Goal: Task Accomplishment & Management: Manage account settings

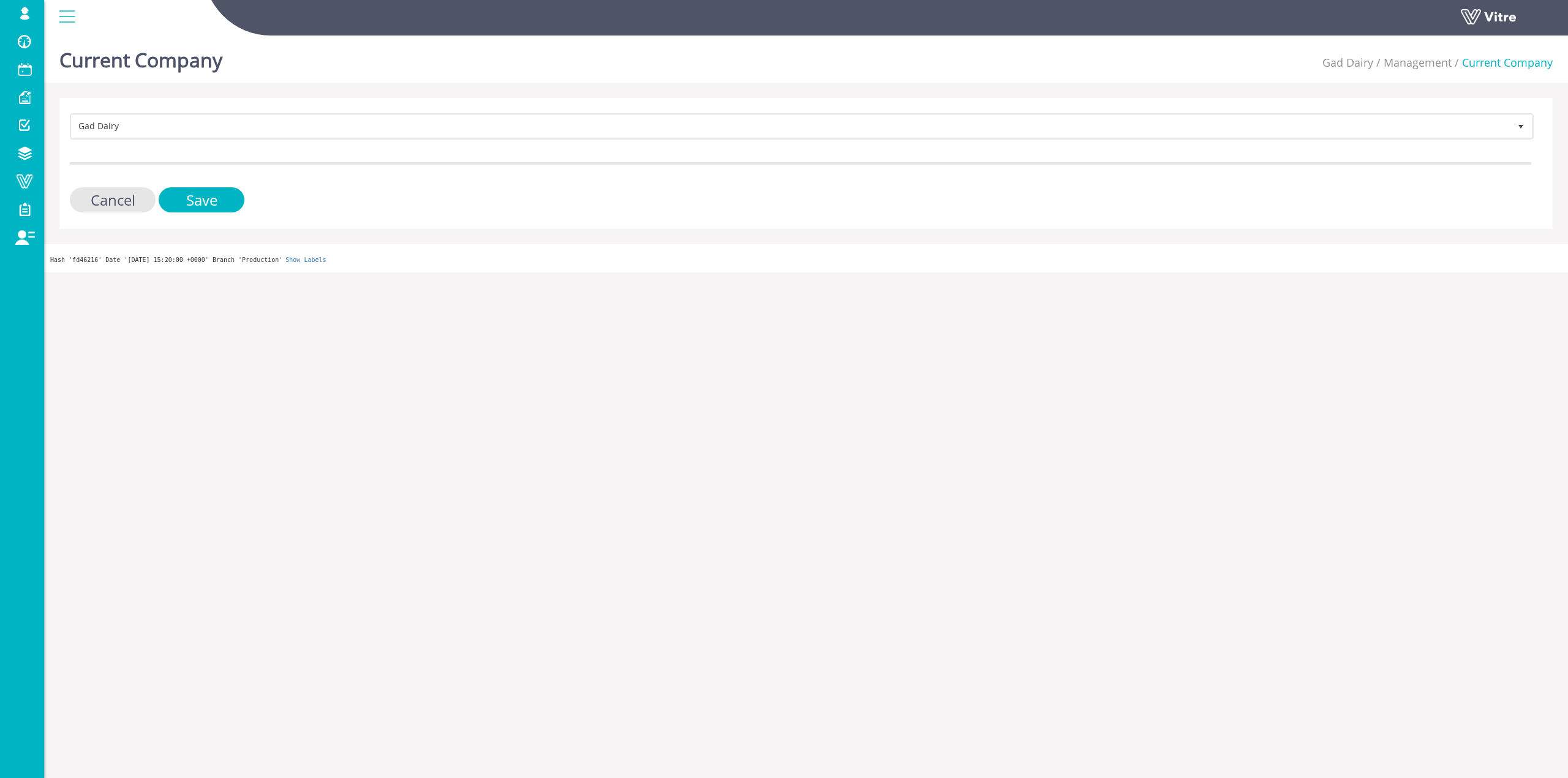
click at [219, 149] on form "Gad Dairy 326 Cancel Save" at bounding box center [801, 163] width 1462 height 99
click at [225, 141] on form "Gad Dairy 326 Cancel Save" at bounding box center [801, 163] width 1462 height 99
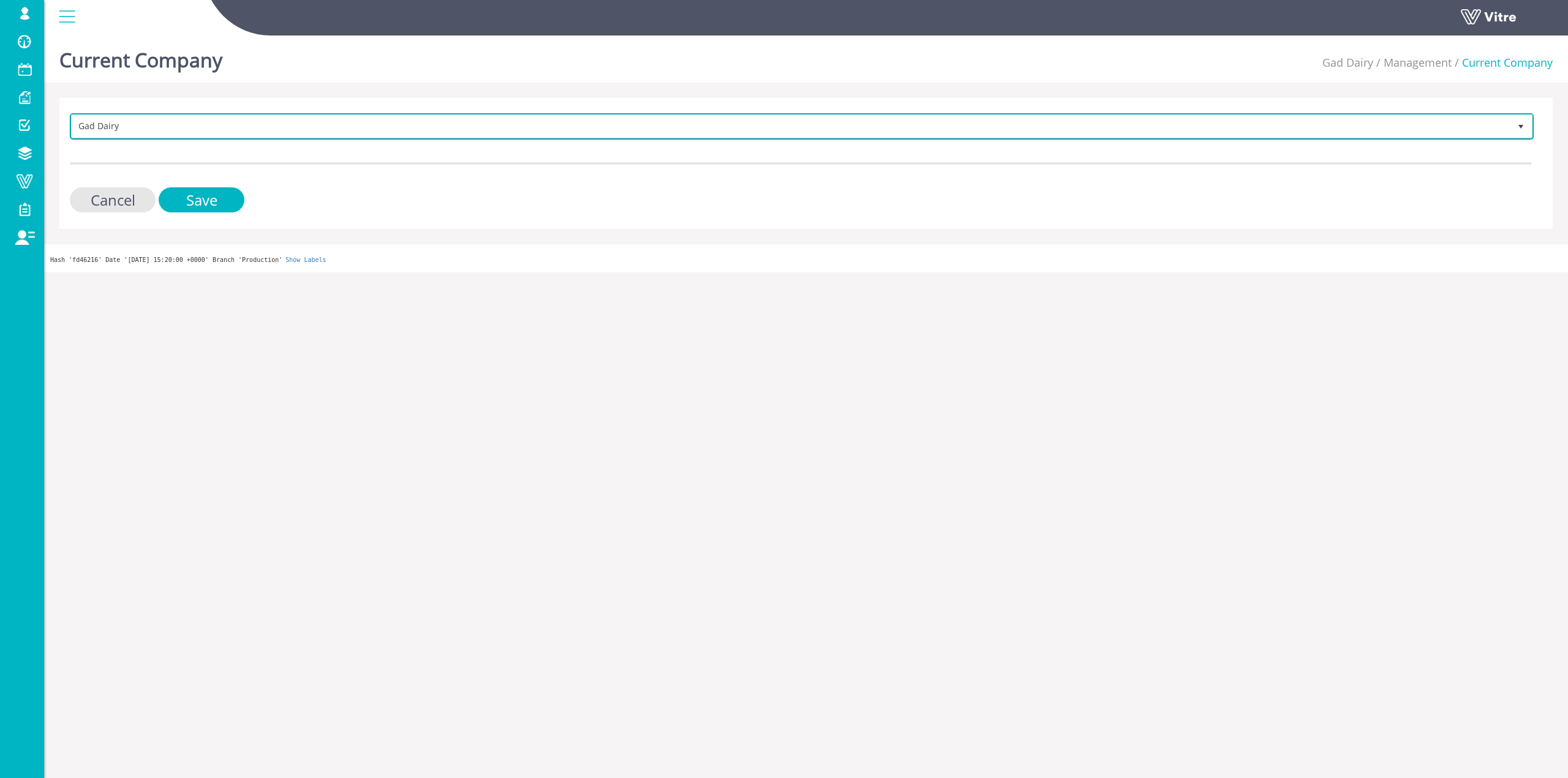
click at [229, 134] on span "Gad Dairy" at bounding box center [791, 126] width 1439 height 22
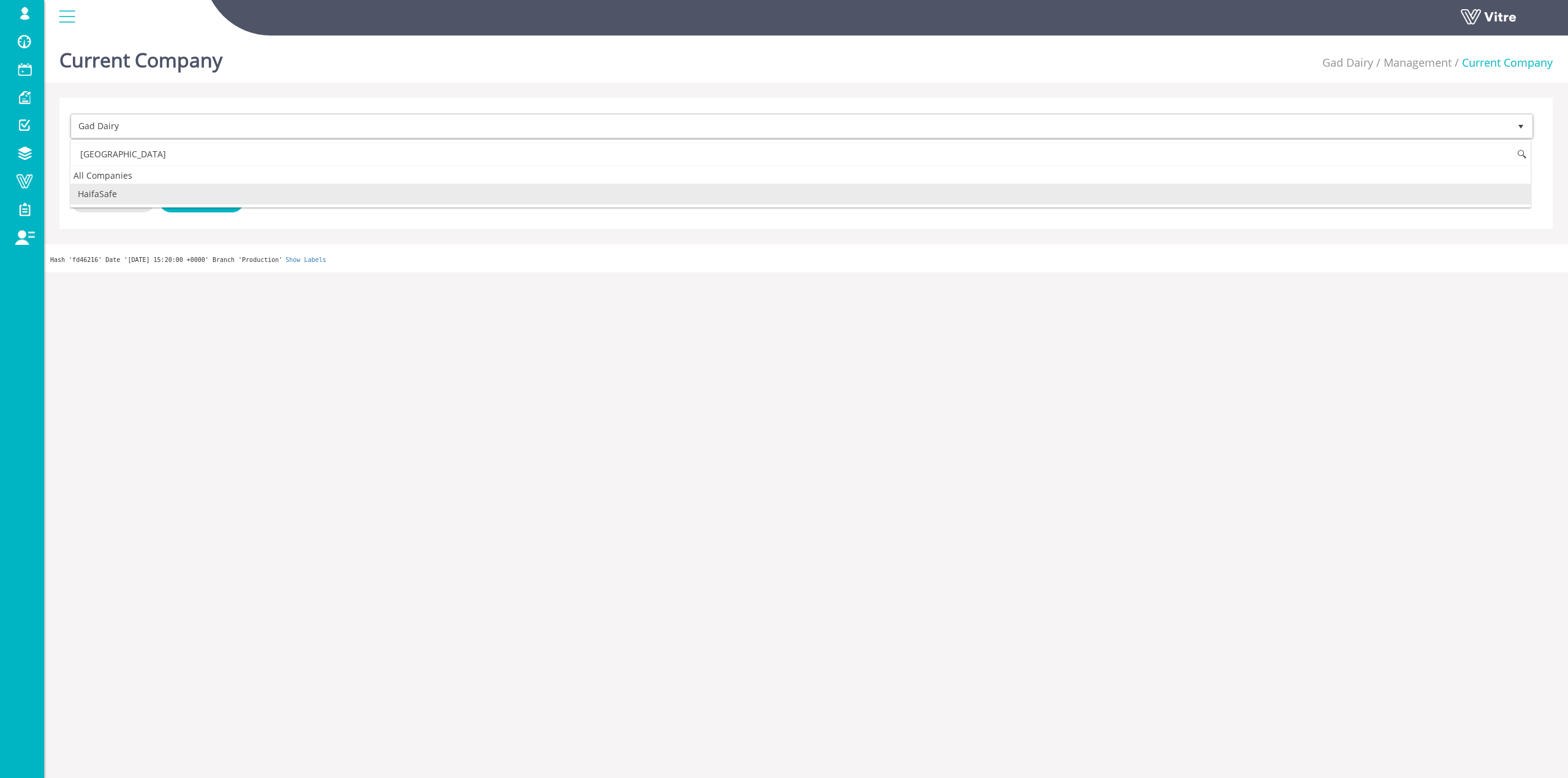
click at [159, 197] on li "HaifaSafe" at bounding box center [800, 194] width 1460 height 21
type input "[GEOGRAPHIC_DATA]"
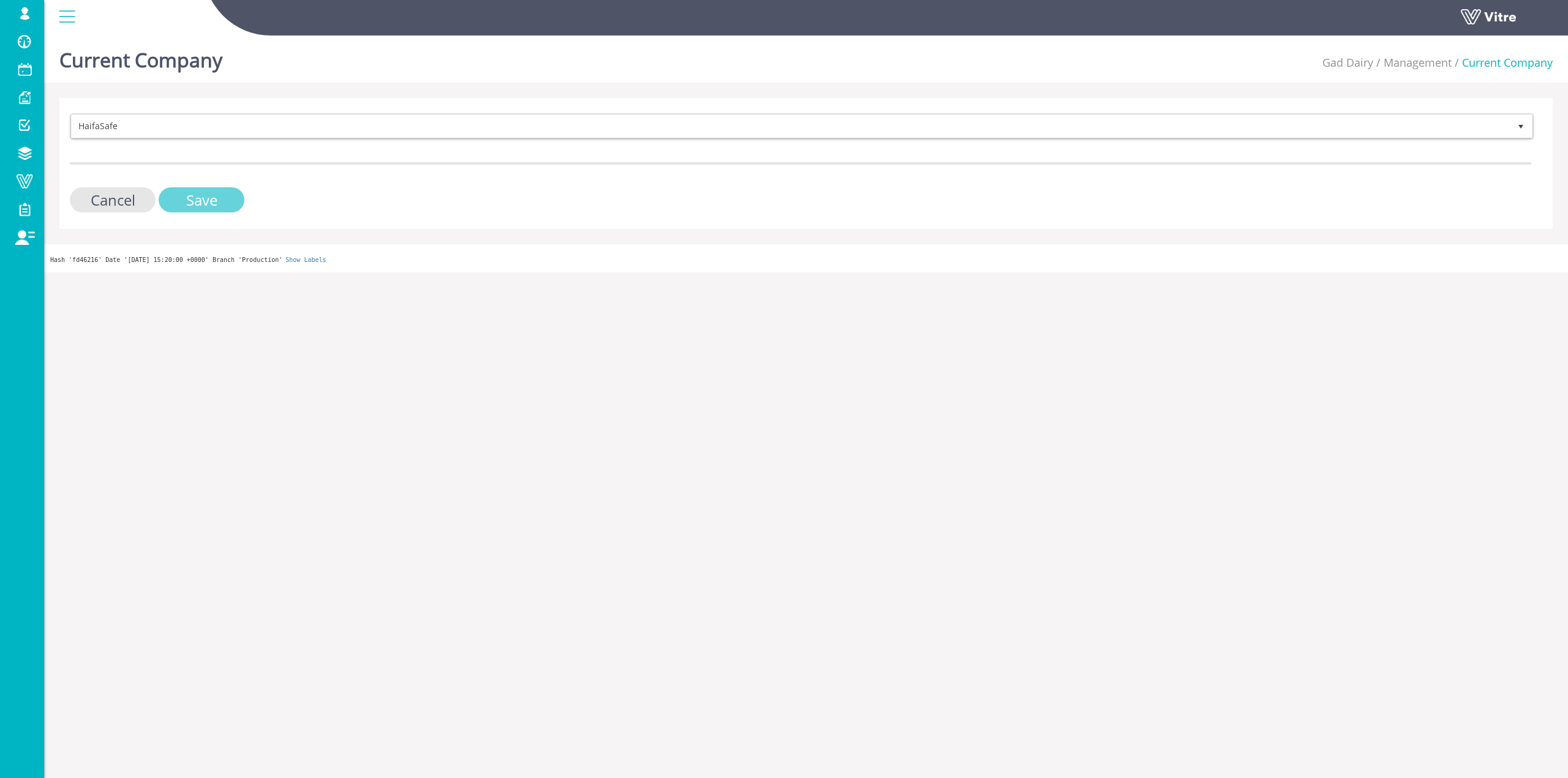
click at [178, 195] on input "Save" at bounding box center [201, 200] width 86 height 25
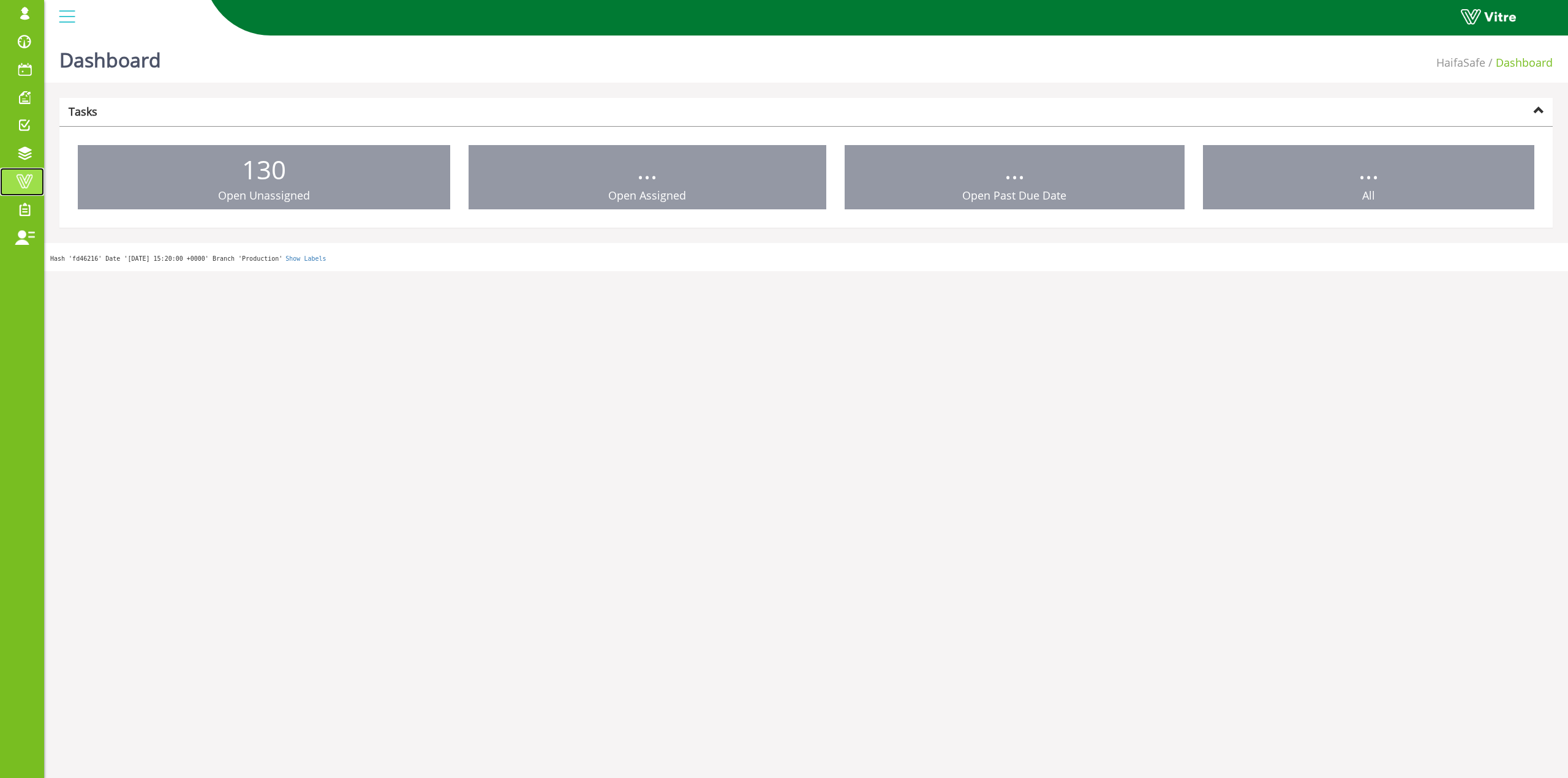
drag, startPoint x: 0, startPoint y: 0, endPoint x: 42, endPoint y: 191, distance: 195.6
